Goal: Information Seeking & Learning: Learn about a topic

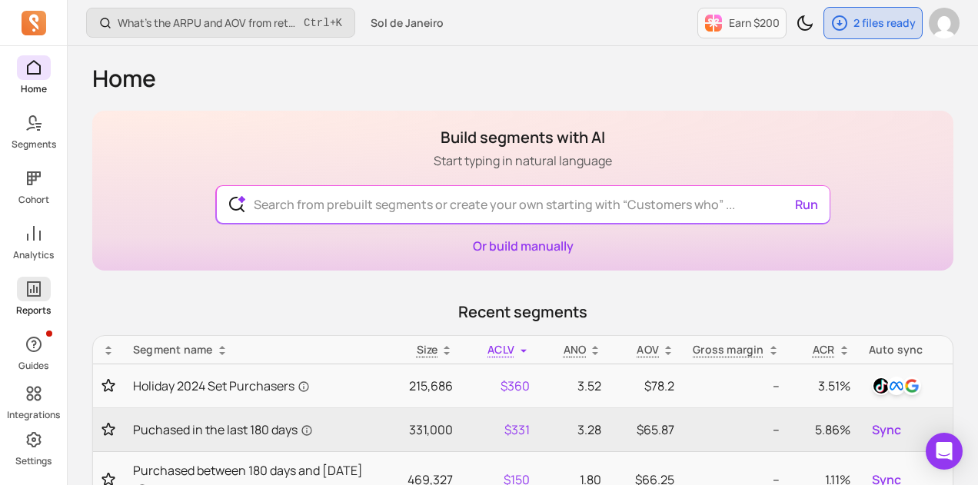
click at [24, 302] on link "Reports" at bounding box center [33, 297] width 67 height 40
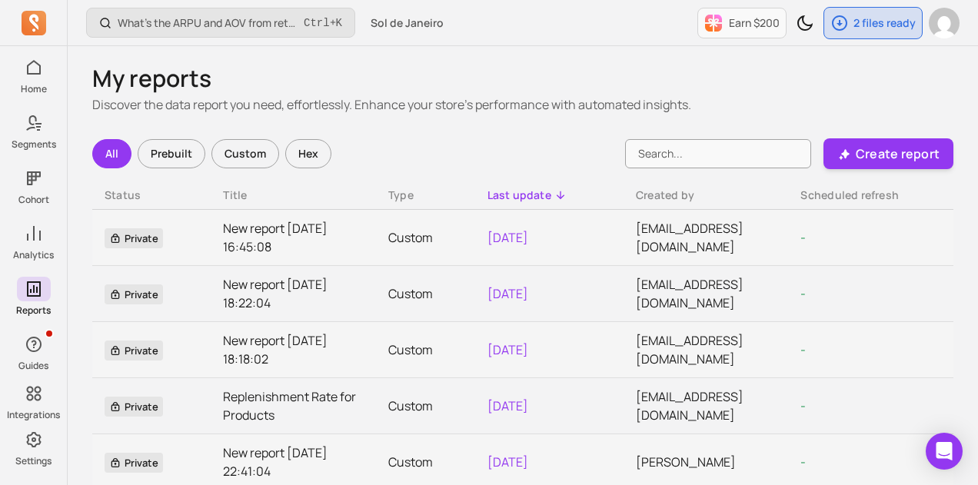
click at [168, 151] on div "Prebuilt" at bounding box center [172, 153] width 68 height 29
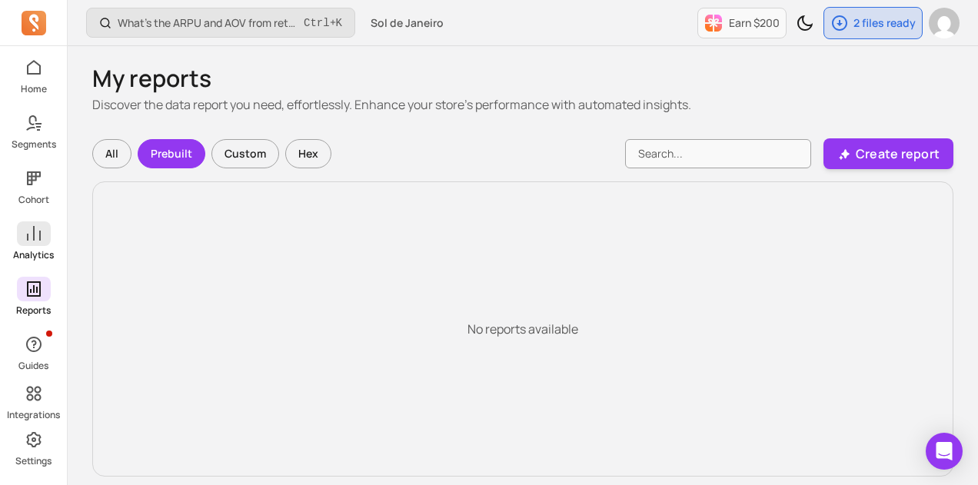
click at [34, 236] on icon at bounding box center [34, 233] width 14 height 15
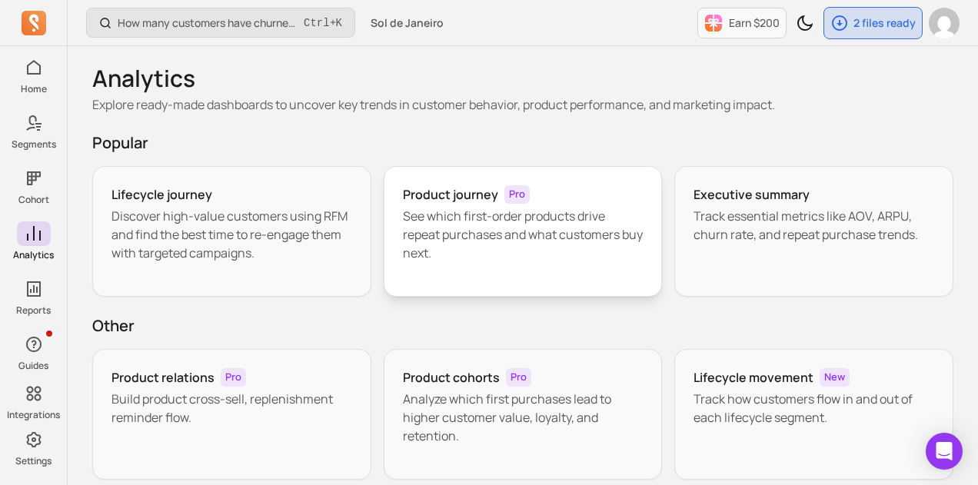
click at [487, 231] on p "See which first-order products drive repeat purchases and what customers buy ne…" at bounding box center [523, 234] width 241 height 55
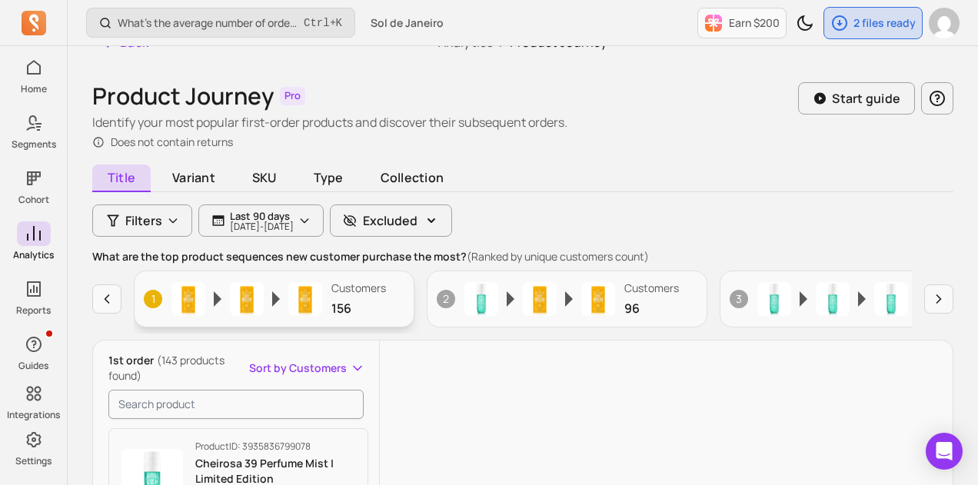
scroll to position [24, 0]
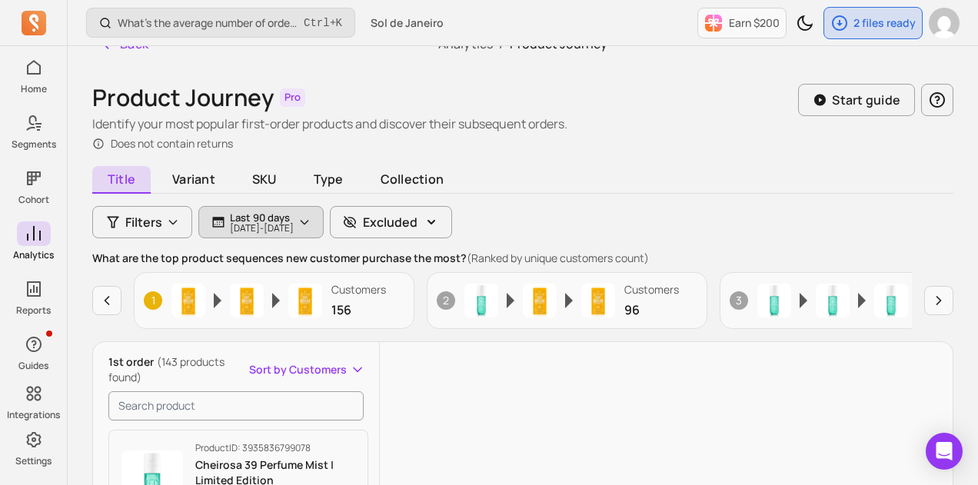
click at [324, 212] on button "Last 90 days [DATE] - [DATE]" at bounding box center [260, 222] width 125 height 32
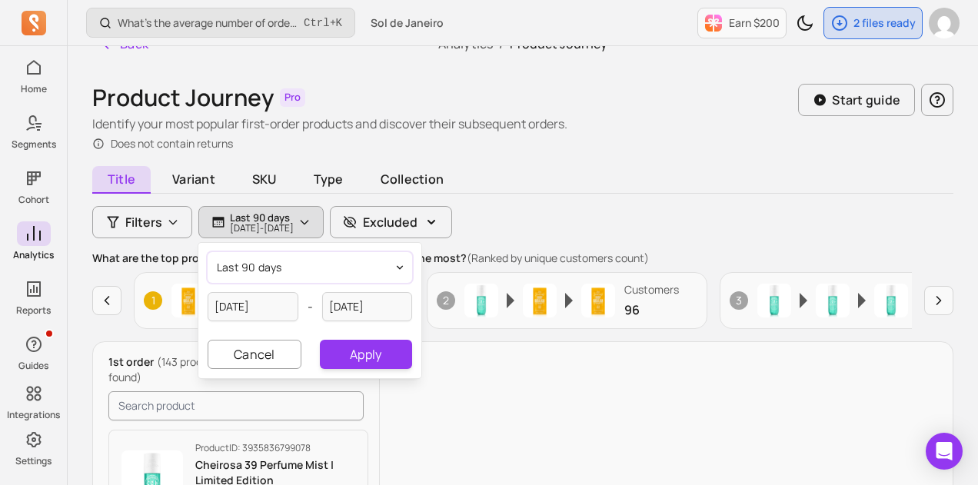
click at [323, 265] on button "last 90 days" at bounding box center [310, 267] width 205 height 31
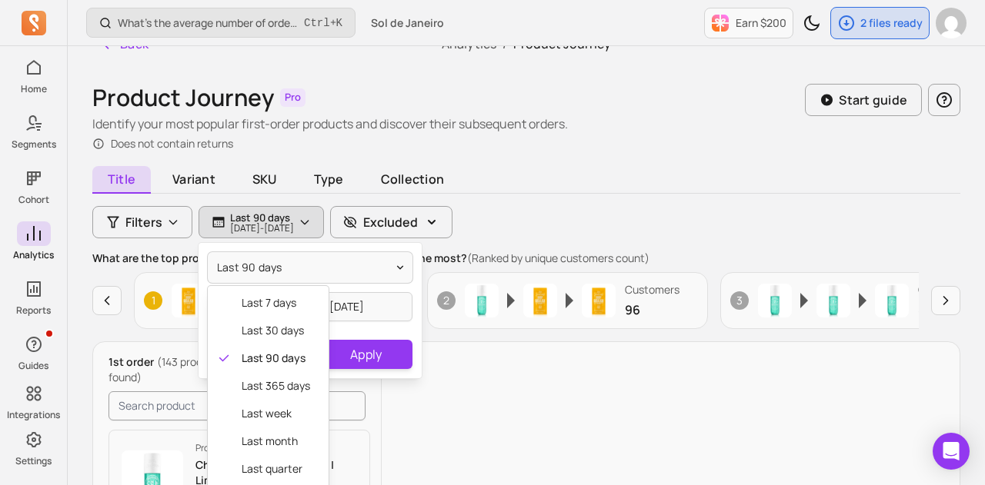
click at [372, 302] on div "last 90 days last 7 days last 30 days last 90 days last 365 days last week last…" at bounding box center [309, 310] width 223 height 135
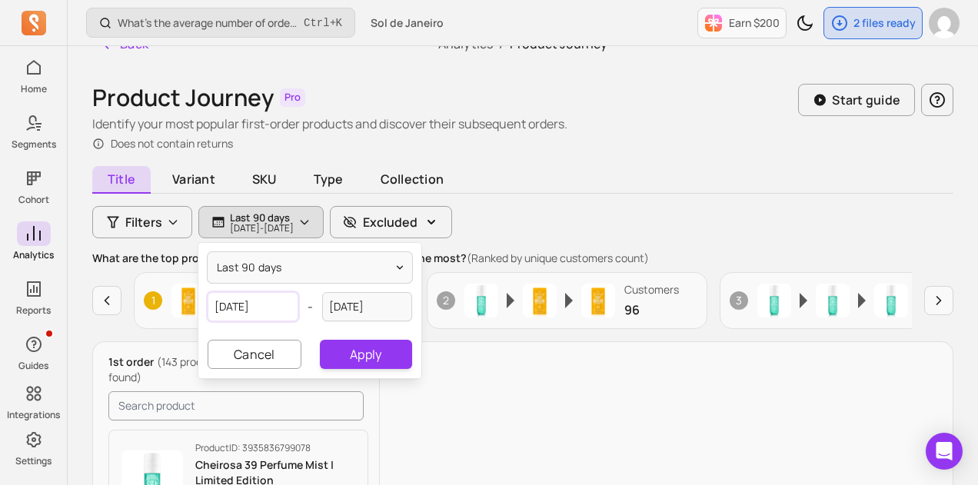
click at [259, 310] on input "[DATE]" at bounding box center [253, 306] width 91 height 29
select select "2025"
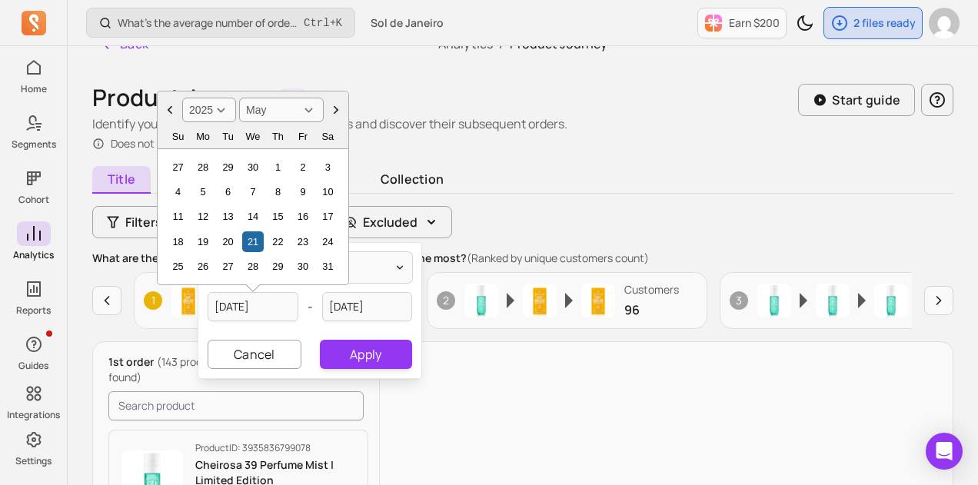
click at [166, 111] on icon "Choose Date" at bounding box center [169, 109] width 15 height 15
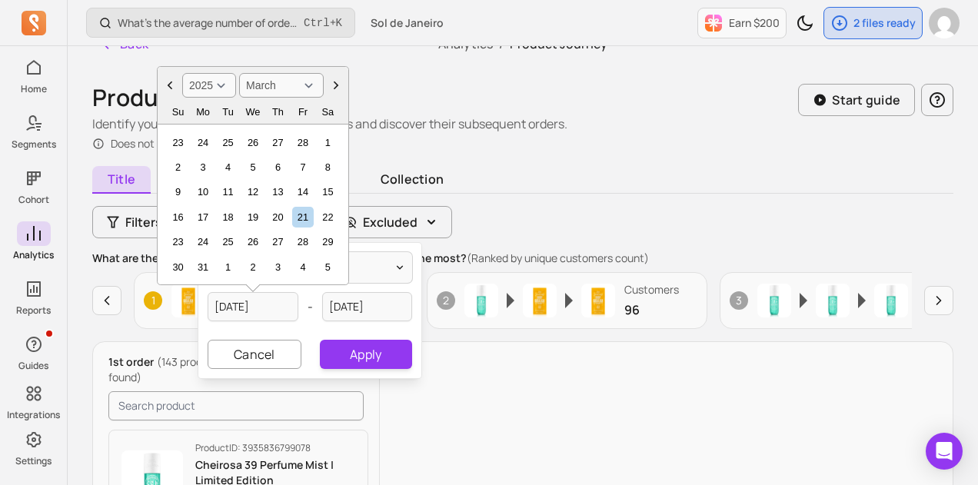
click at [334, 82] on icon "Choose Date" at bounding box center [336, 86] width 5 height 8
select select "April"
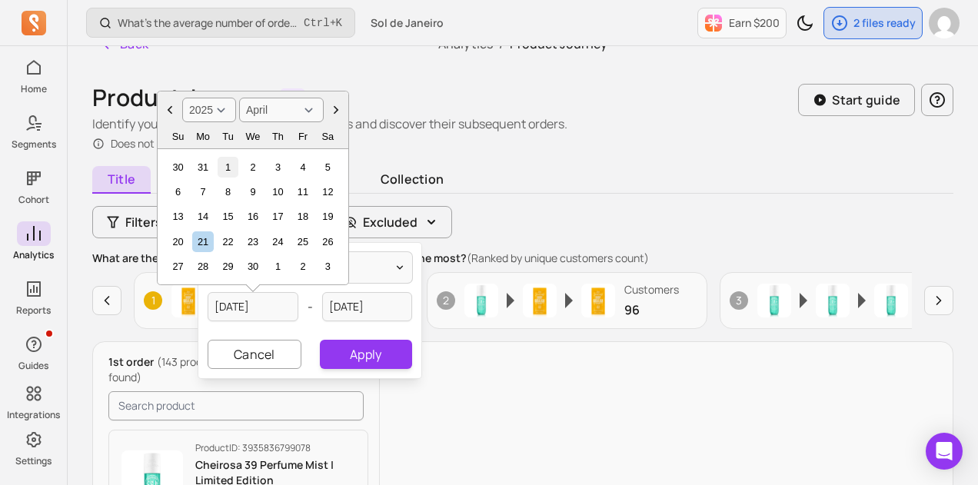
click at [227, 162] on div "1" at bounding box center [228, 167] width 21 height 21
type input "[DATE]"
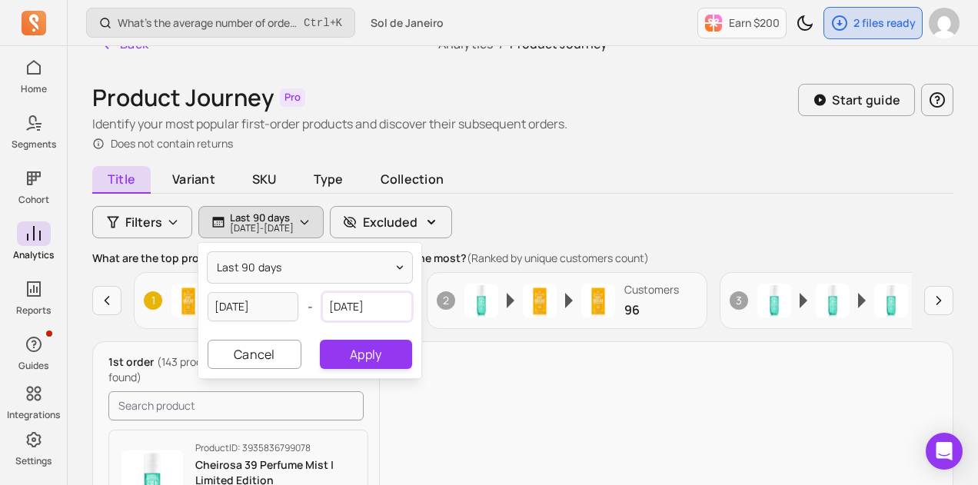
click at [370, 302] on input "[DATE]" at bounding box center [367, 306] width 91 height 29
select select "2025"
select select "August"
click at [369, 359] on button "Apply" at bounding box center [366, 354] width 92 height 29
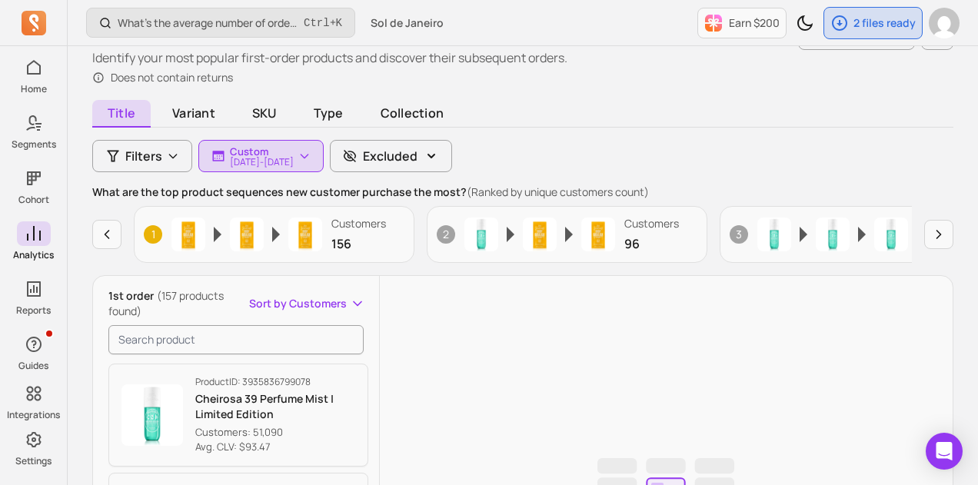
scroll to position [225, 0]
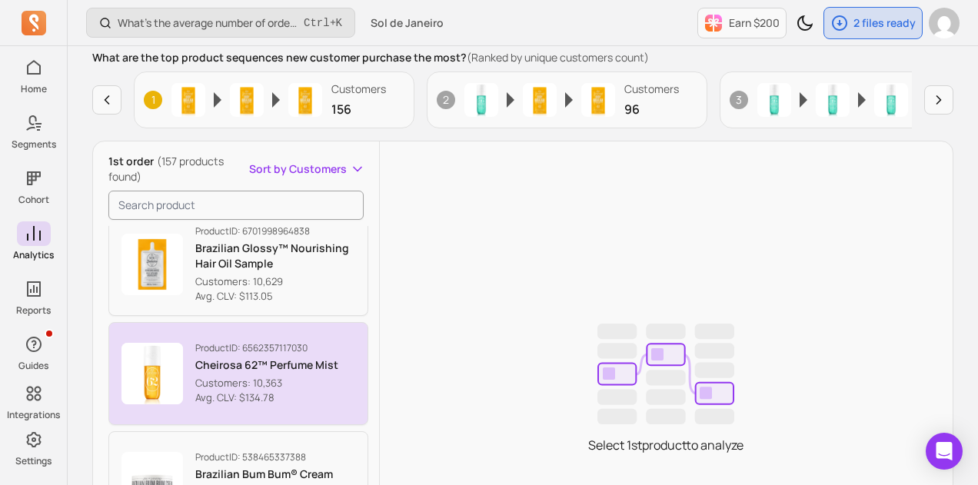
click at [308, 381] on p "Customers: 10,363" at bounding box center [266, 383] width 143 height 15
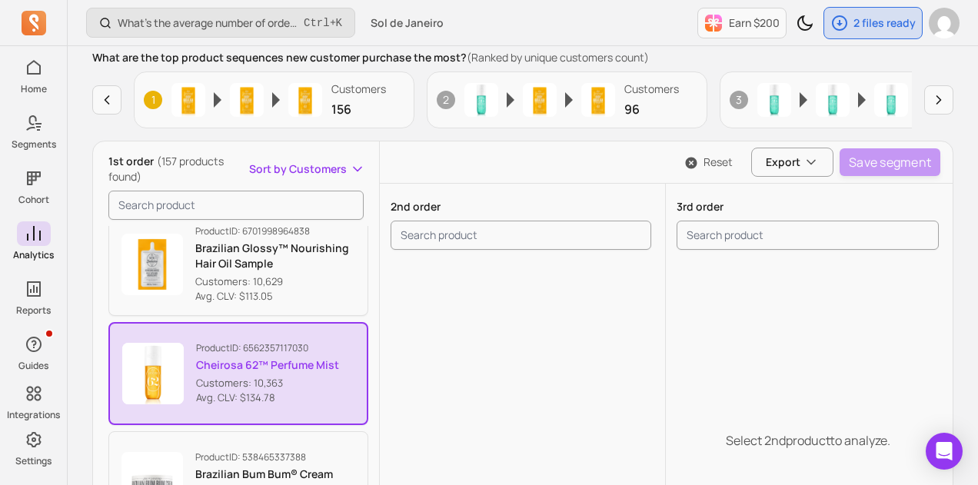
scroll to position [1092, 0]
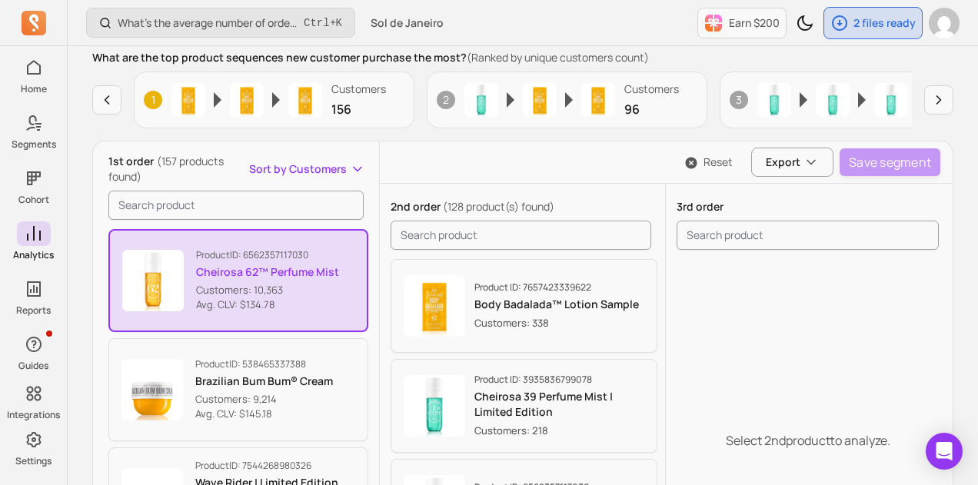
click at [88, 460] on div "Back Analytics / Product Journey Product Journey Pro Identify your most popular…" at bounding box center [523, 272] width 911 height 900
